Goal: Transaction & Acquisition: Purchase product/service

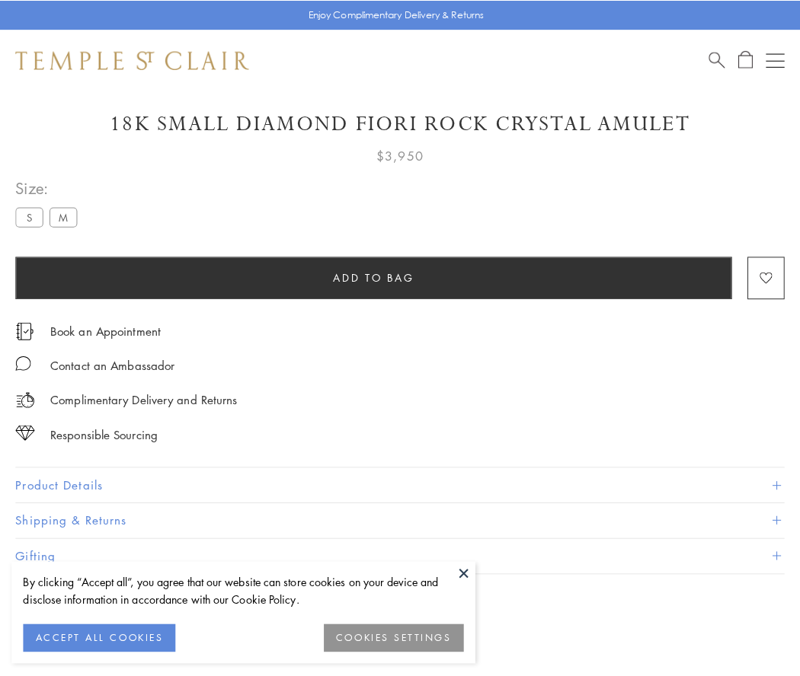
scroll to position [37, 0]
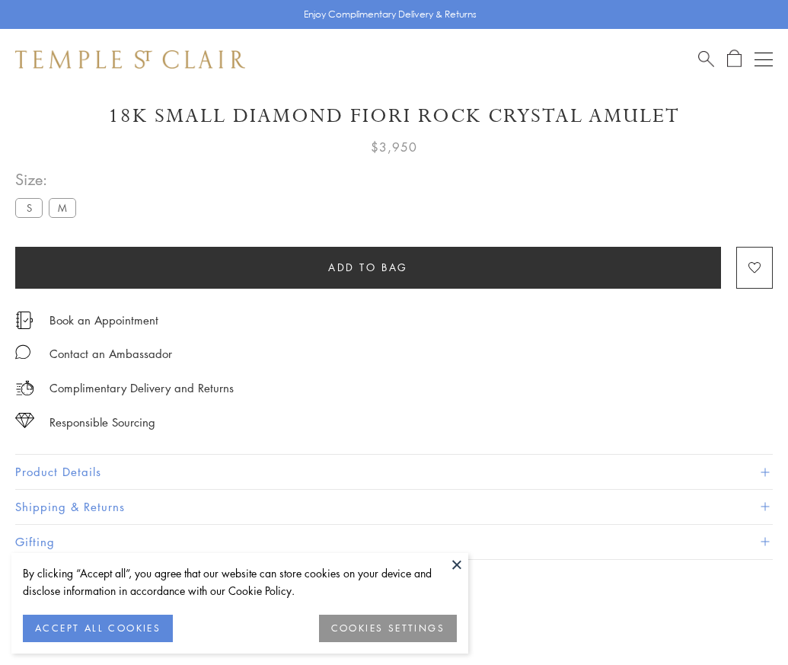
click at [368, 267] on span "Add to bag" at bounding box center [368, 267] width 80 height 17
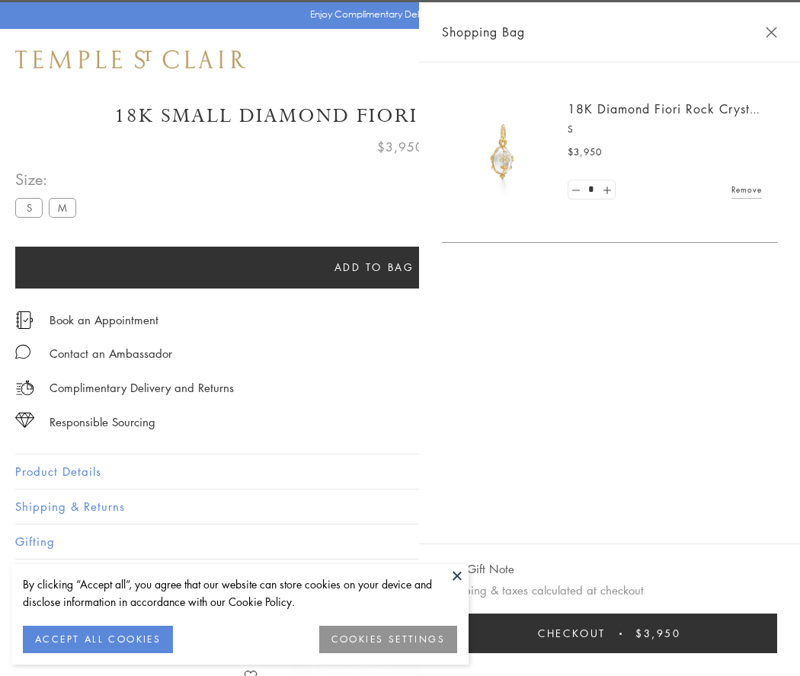
click at [619, 634] on button "Checkout $3,950" at bounding box center [609, 634] width 335 height 40
